Goal: Communication & Community: Share content

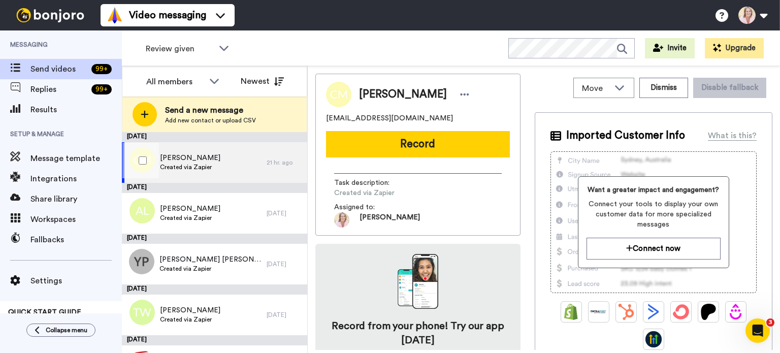
click at [200, 162] on span "[PERSON_NAME]" at bounding box center [190, 158] width 60 height 10
click at [404, 156] on button "Record" at bounding box center [418, 144] width 184 height 26
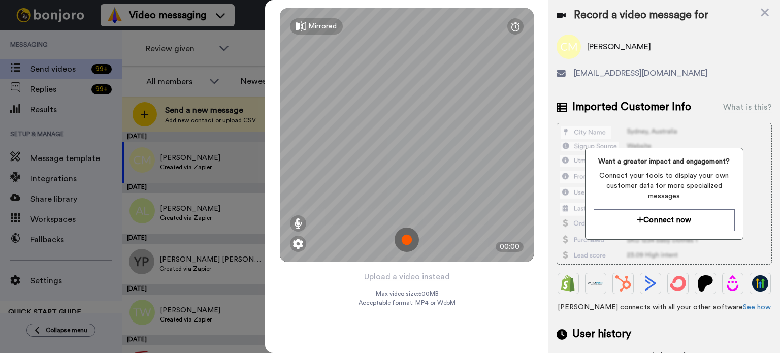
click at [400, 243] on img at bounding box center [406, 239] width 24 height 24
click at [405, 241] on img at bounding box center [406, 239] width 24 height 24
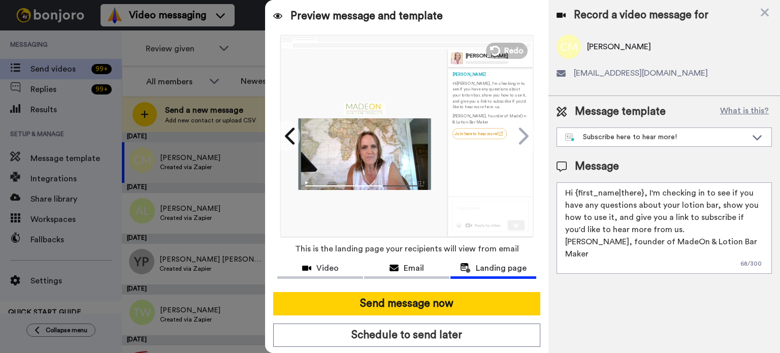
click at [348, 158] on div at bounding box center [364, 154] width 133 height 72
click at [328, 268] on span "Video" at bounding box center [327, 268] width 22 height 12
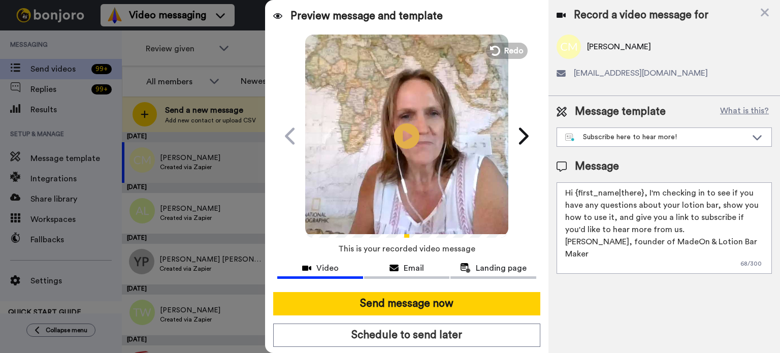
click at [404, 132] on icon at bounding box center [406, 135] width 25 height 25
click at [767, 12] on icon at bounding box center [765, 12] width 10 height 13
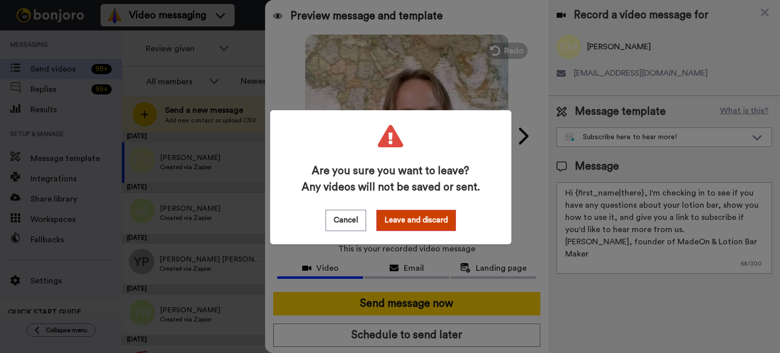
click at [411, 220] on button "Leave and discard" at bounding box center [416, 220] width 80 height 21
